Goal: Transaction & Acquisition: Purchase product/service

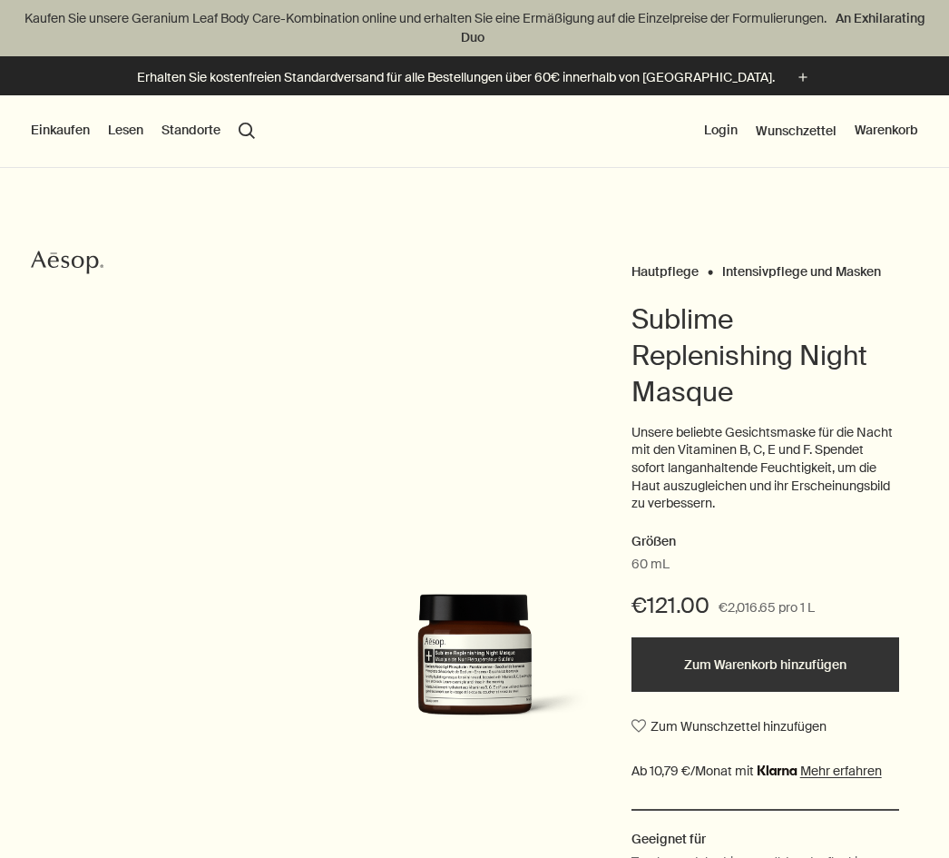
scroll to position [3, 0]
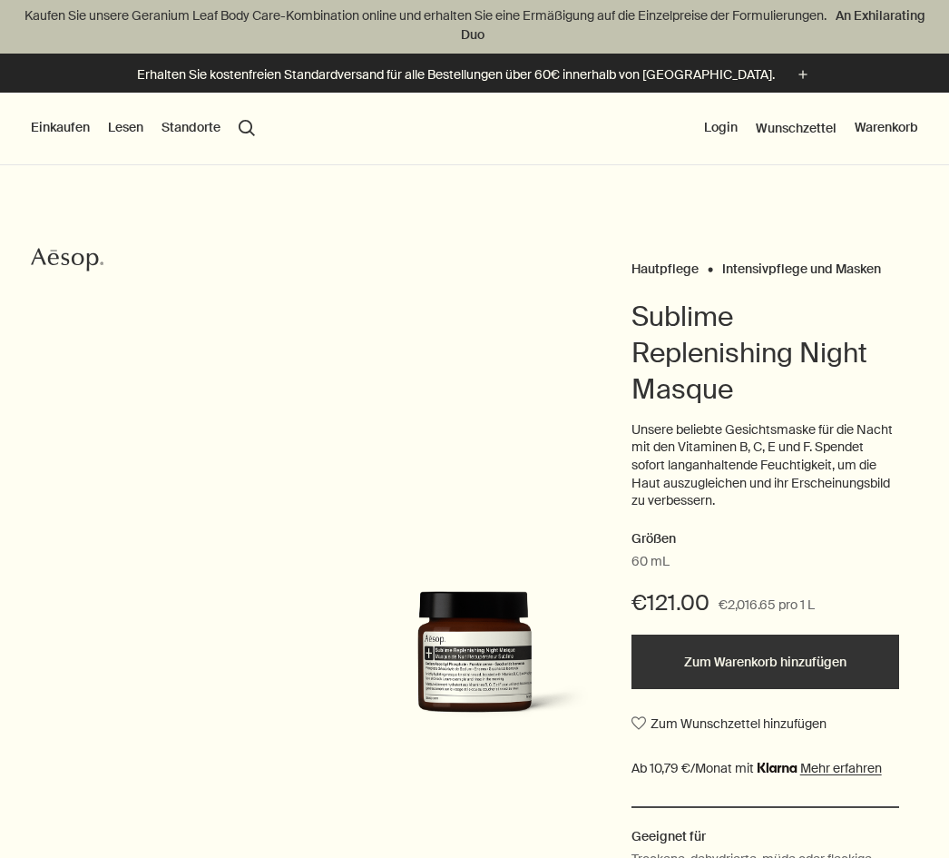
click at [772, 658] on button "Zum Warenkorb hinzufügen" at bounding box center [766, 661] width 268 height 54
click at [792, 661] on button "Zum Warenkorb hinzugefügt Zum Warenkorb hinzufügen" at bounding box center [766, 661] width 268 height 54
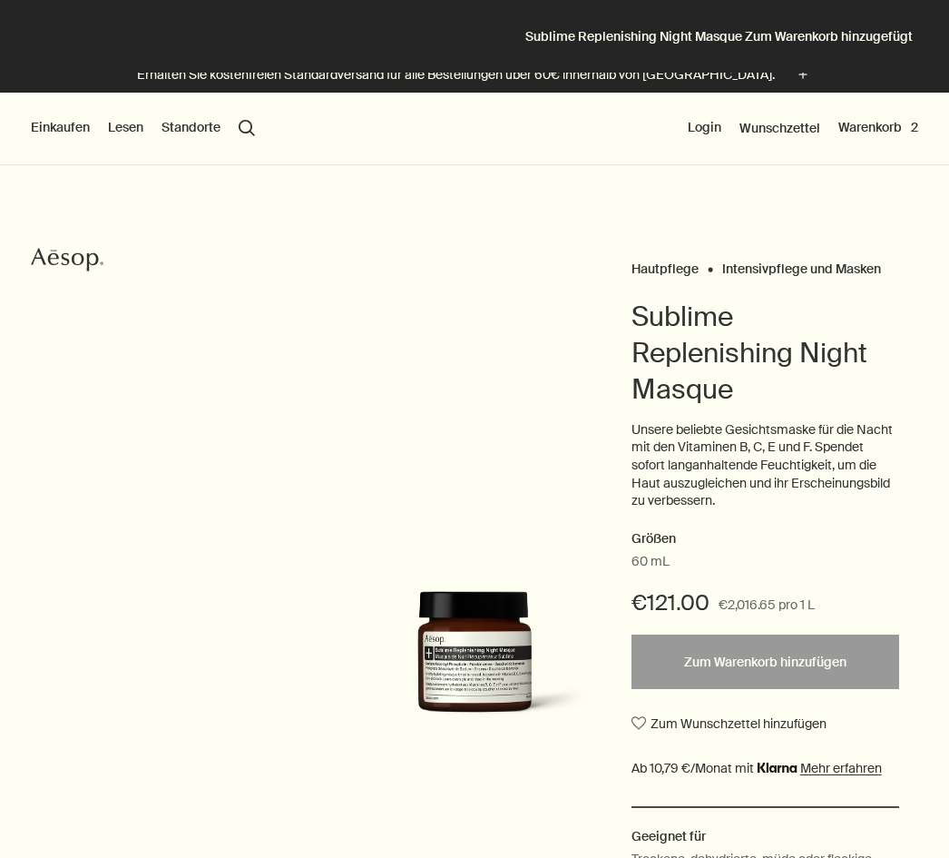
scroll to position [0, 0]
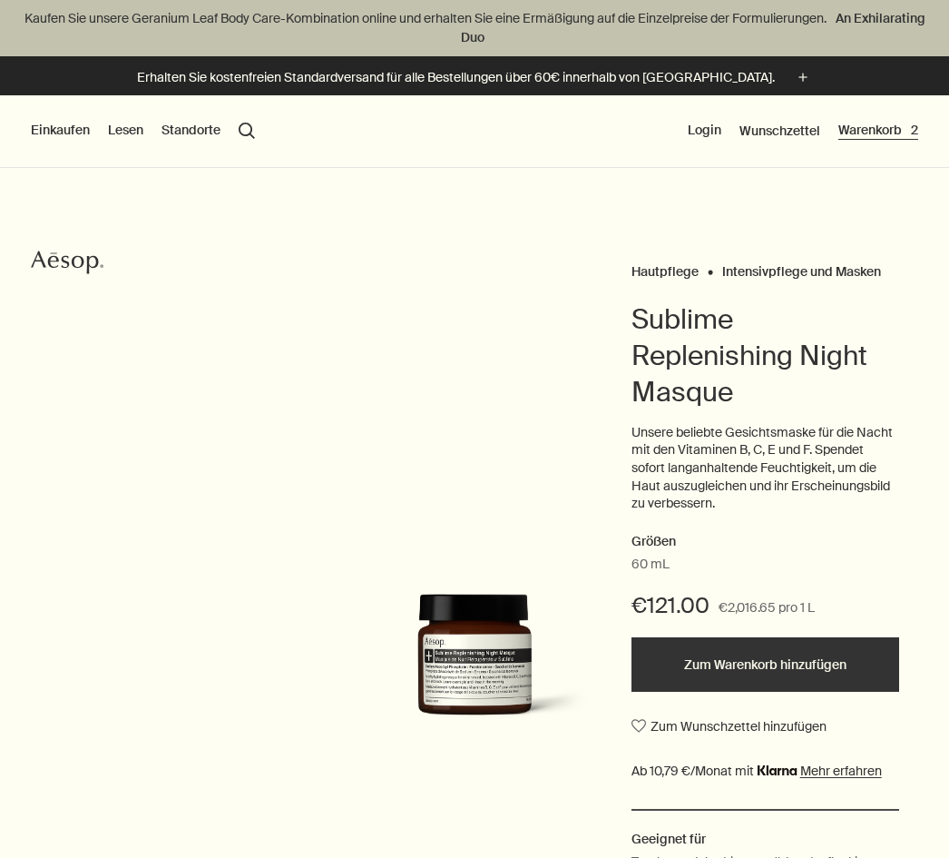
click at [881, 123] on button "Warenkorb 2" at bounding box center [879, 131] width 80 height 18
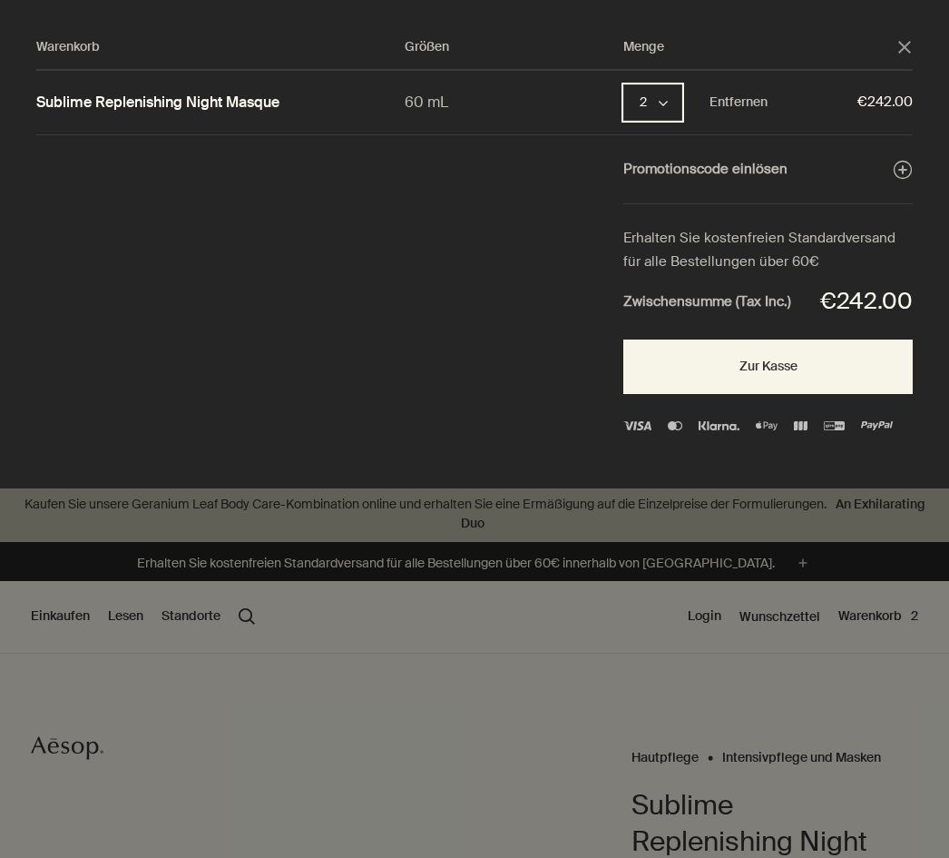
click at [668, 101] on polygon "Menge 2" at bounding box center [663, 103] width 9 height 5
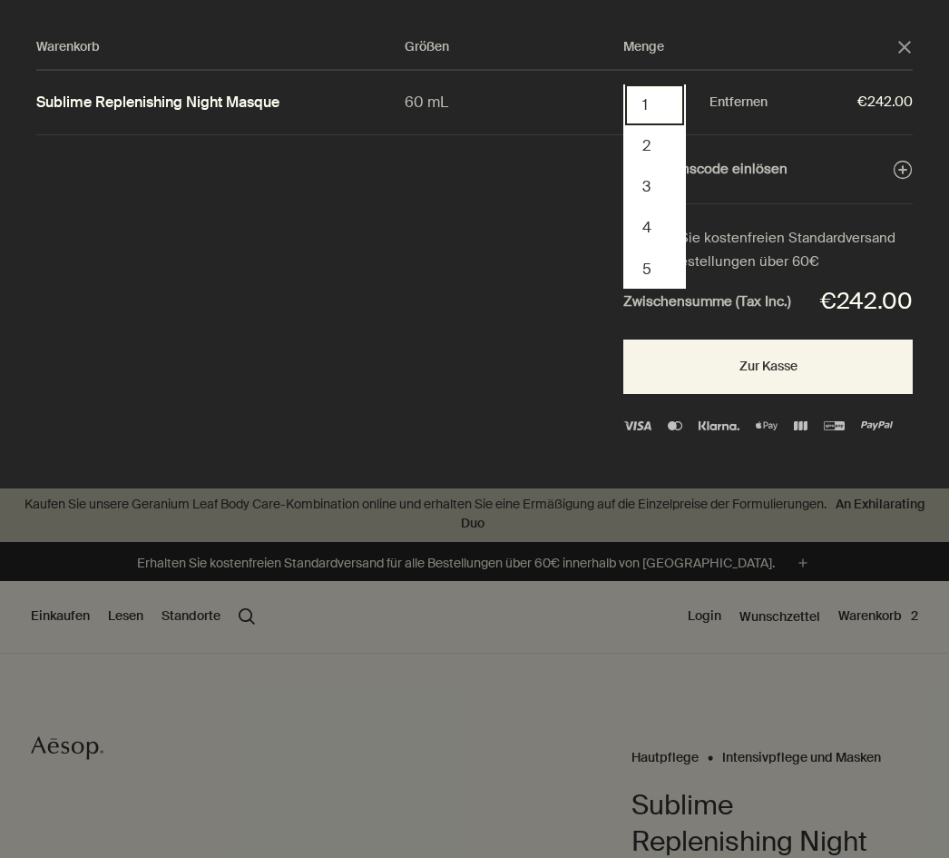
click at [660, 103] on button "1" at bounding box center [654, 104] width 59 height 41
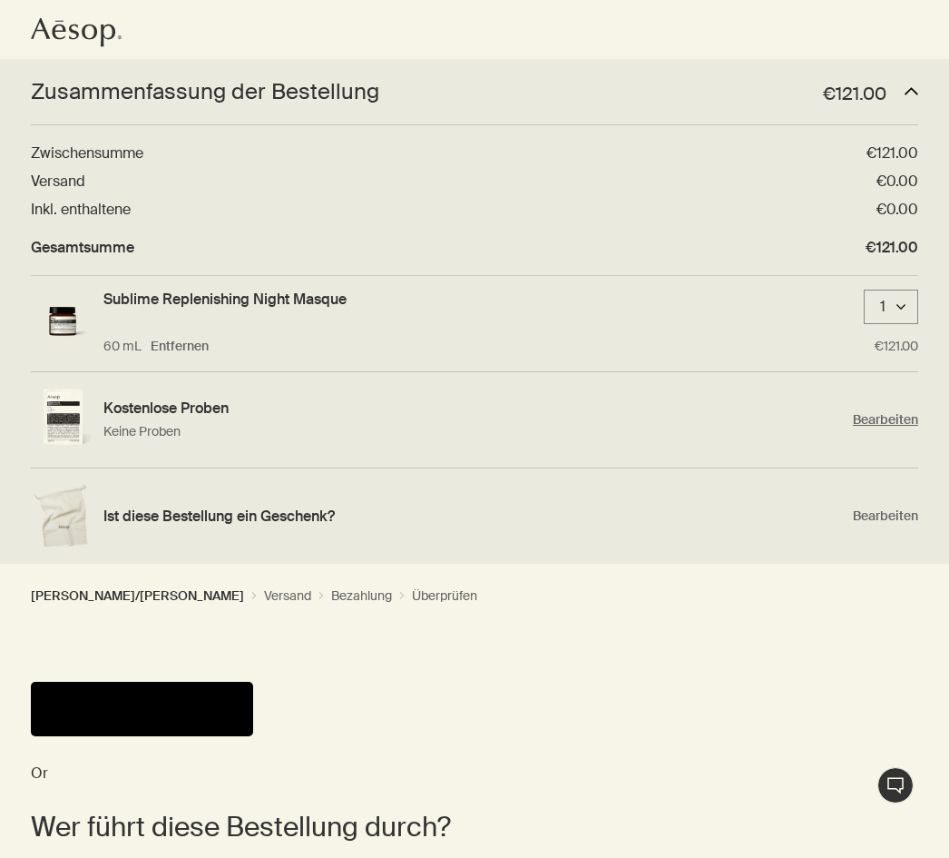
click at [894, 412] on span "Bearbeiten" at bounding box center [885, 419] width 65 height 17
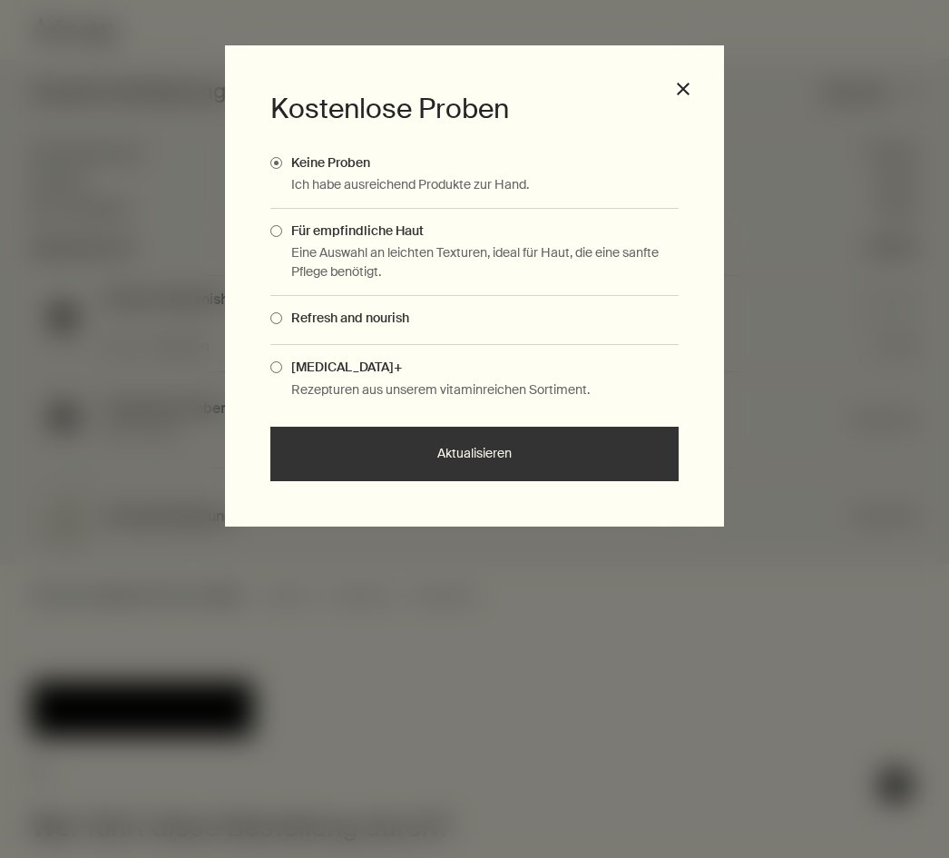
click at [280, 230] on span "Complimentary Samples Modal" at bounding box center [276, 231] width 12 height 12
click at [282, 230] on input "Für empfindliche Haut" at bounding box center [282, 228] width 0 height 12
click at [497, 449] on button "Aktualisieren" at bounding box center [474, 454] width 408 height 54
